Goal: Obtain resource: Obtain resource

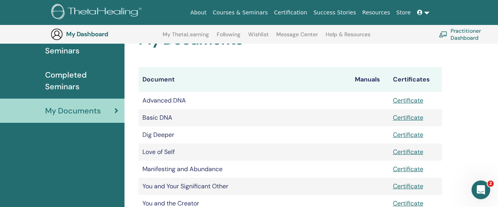
scroll to position [140, 0]
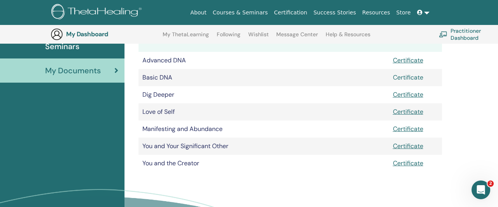
click at [411, 78] on link "Certificate" at bounding box center [408, 77] width 30 height 8
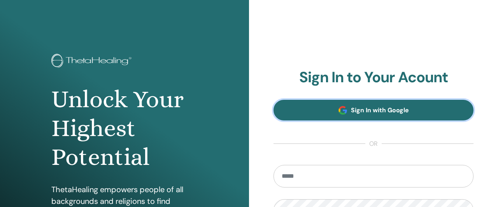
click at [439, 107] on link "Sign In with Google" at bounding box center [374, 110] width 200 height 21
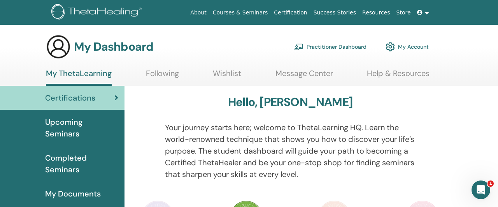
click at [63, 193] on span "My Documents" at bounding box center [73, 194] width 56 height 12
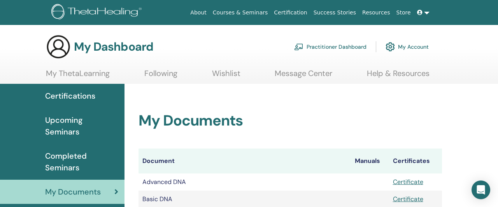
scroll to position [40, 0]
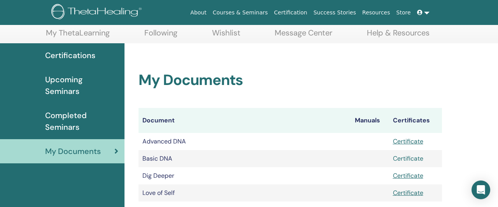
click at [409, 159] on link "Certificate" at bounding box center [408, 158] width 30 height 8
click at [410, 141] on link "Certificate" at bounding box center [408, 141] width 30 height 8
click at [413, 176] on link "Certificate" at bounding box center [408, 175] width 30 height 8
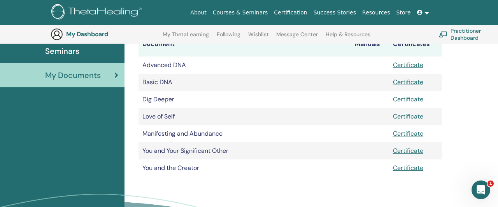
scroll to position [140, 0]
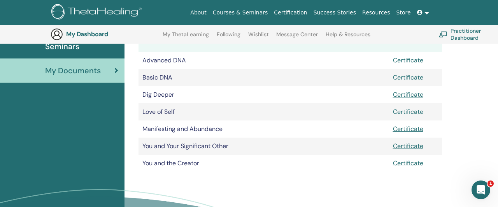
click at [403, 114] on link "Certificate" at bounding box center [408, 111] width 30 height 8
click at [405, 131] on link "Certificate" at bounding box center [408, 129] width 30 height 8
click at [411, 147] on link "Certificate" at bounding box center [408, 146] width 30 height 8
